Goal: Transaction & Acquisition: Purchase product/service

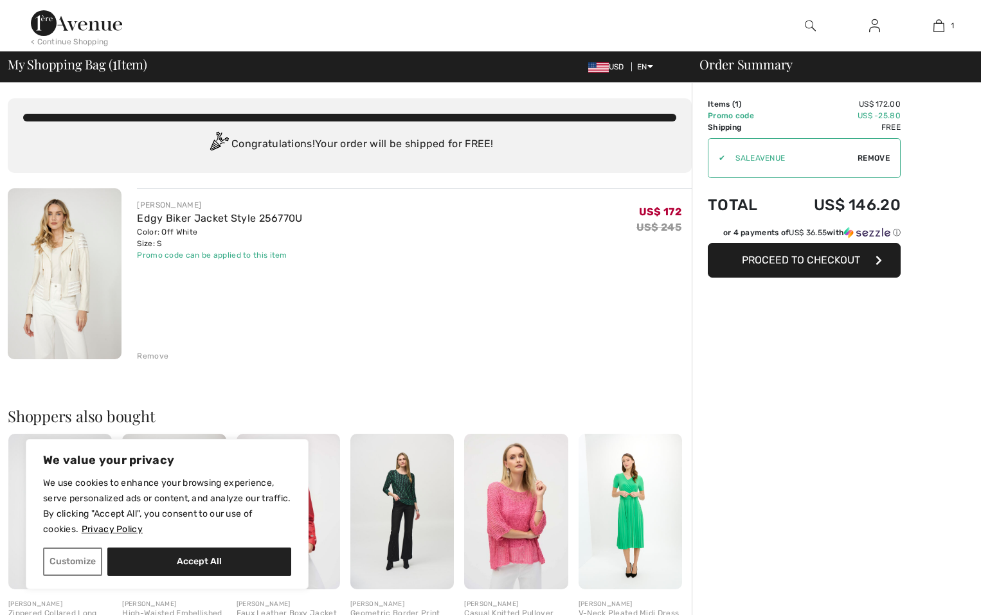
click at [795, 258] on span "Proceed to Checkout" at bounding box center [801, 260] width 118 height 12
click at [796, 259] on span "Proceed to Checkout" at bounding box center [801, 260] width 118 height 12
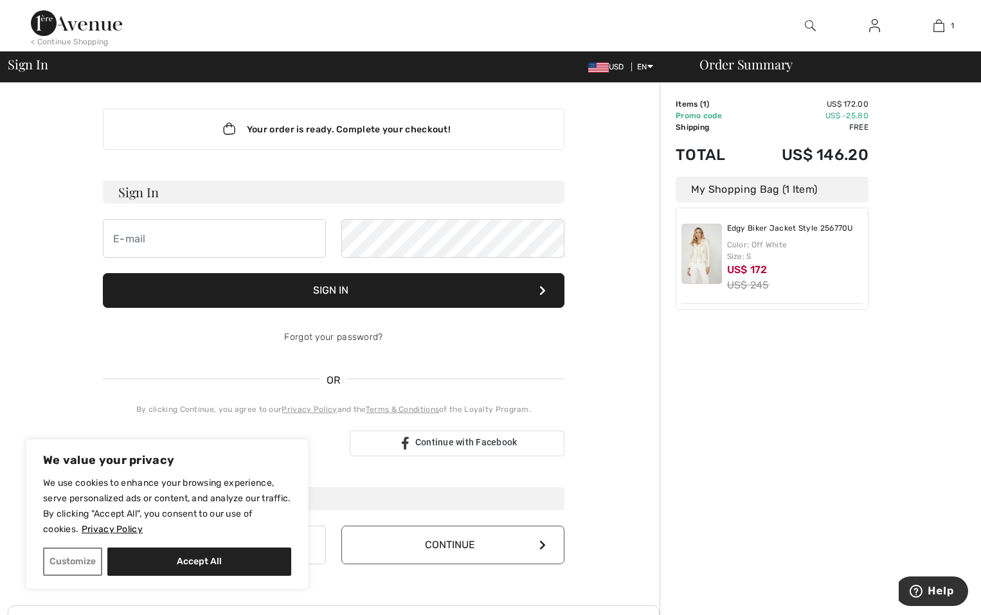
scroll to position [204, 0]
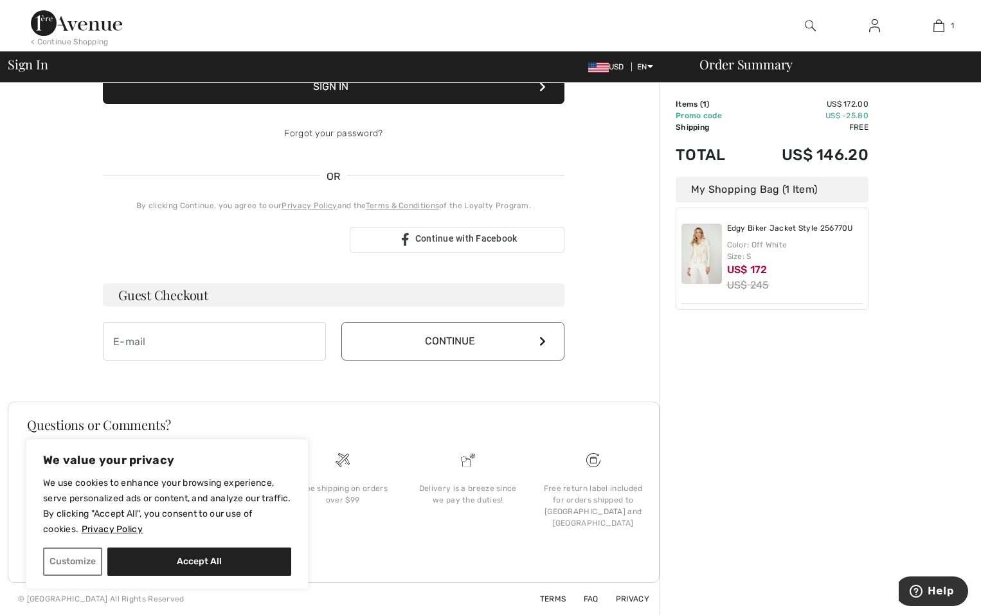
click at [198, 572] on button "Accept All" at bounding box center [199, 562] width 184 height 28
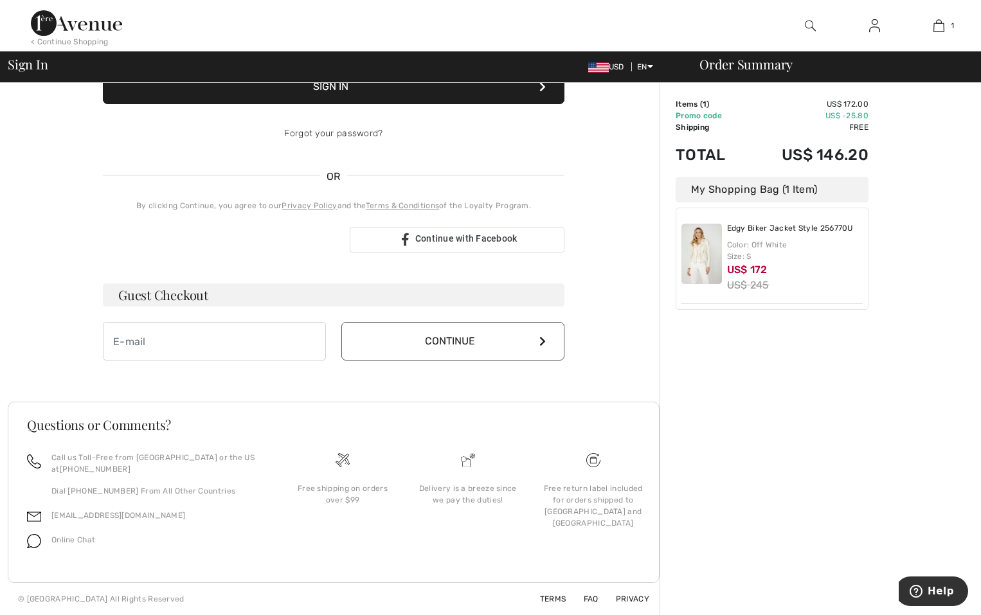
checkbox input "true"
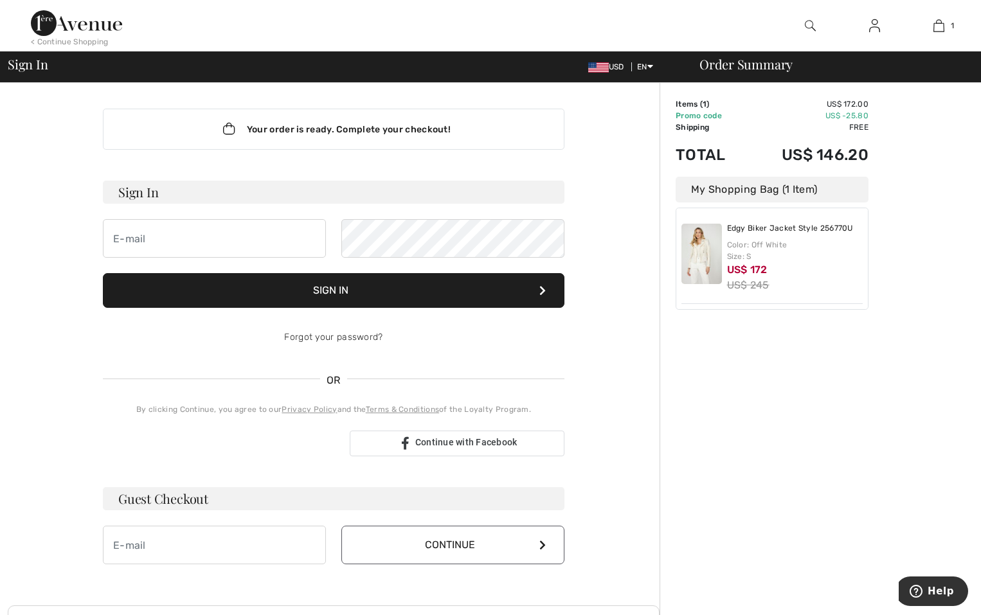
click at [835, 420] on div "Order Summary Details Items ( 1 ) US$ 172.00 Promo code US$ -25.80 Shipping Fre…" at bounding box center [820, 451] width 321 height 736
